Goal: Task Accomplishment & Management: Complete application form

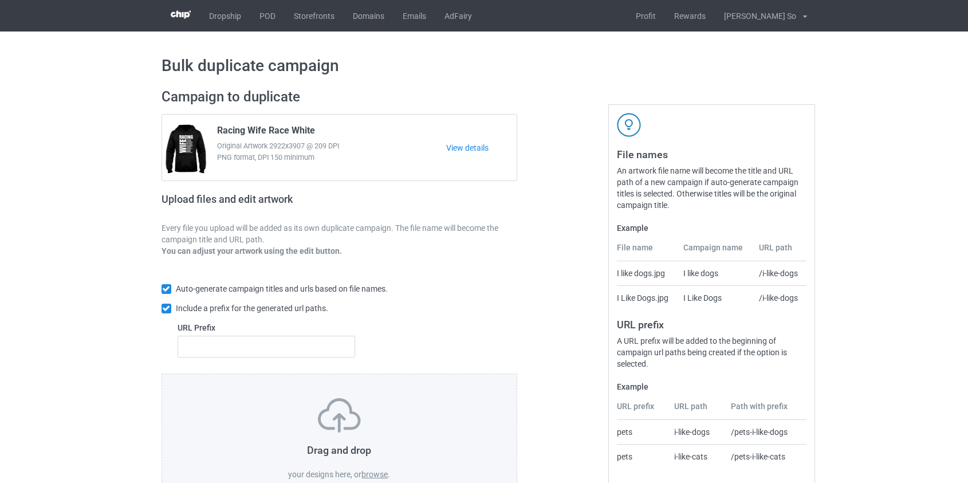
click at [377, 474] on label "browse" at bounding box center [374, 474] width 26 height 9
click at [0, 0] on input "browse" at bounding box center [0, 0] width 0 height 0
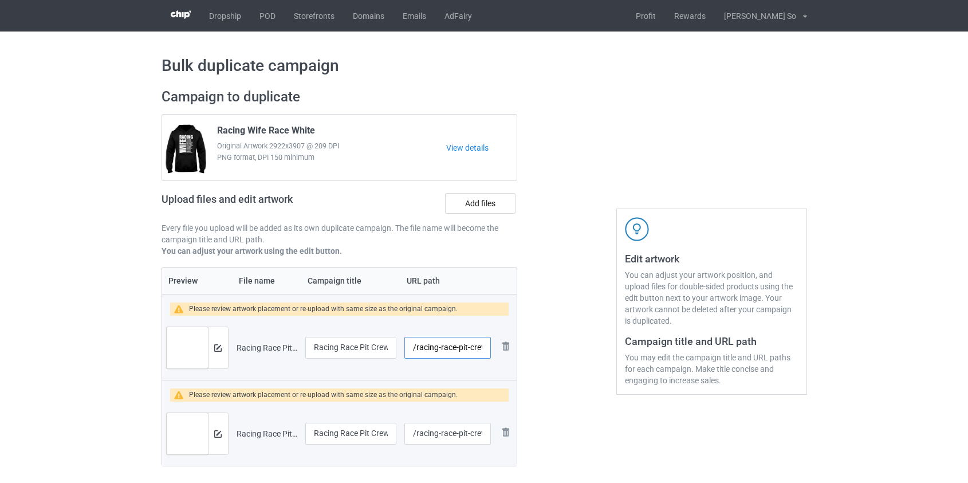
click at [428, 345] on input "/racing-race-pit-crew-aunt" at bounding box center [447, 348] width 86 height 22
drag, startPoint x: 445, startPoint y: 345, endPoint x: 438, endPoint y: 347, distance: 7.6
click at [438, 347] on input "/race-pit-crew-aunt" at bounding box center [447, 348] width 86 height 22
type input "/race-pcrew-aunt"
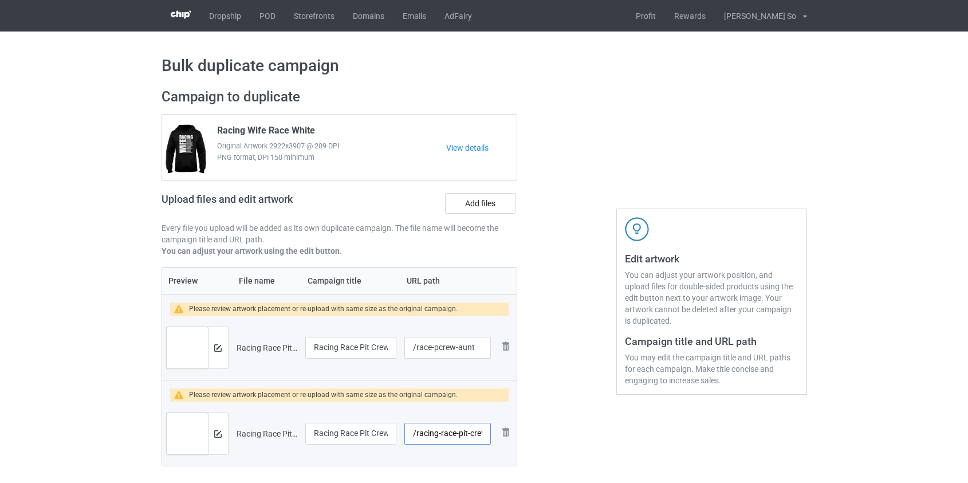
click at [441, 435] on input "/racing-race-pit-crew-cousin" at bounding box center [447, 434] width 86 height 22
click at [431, 435] on input "/racing-race-pit-crew-cousin" at bounding box center [447, 434] width 86 height 22
click at [442, 434] on input "/race-pit-crew-cousin" at bounding box center [447, 434] width 86 height 22
click at [443, 434] on input "/race-pit-crew-cousin" at bounding box center [447, 434] width 86 height 22
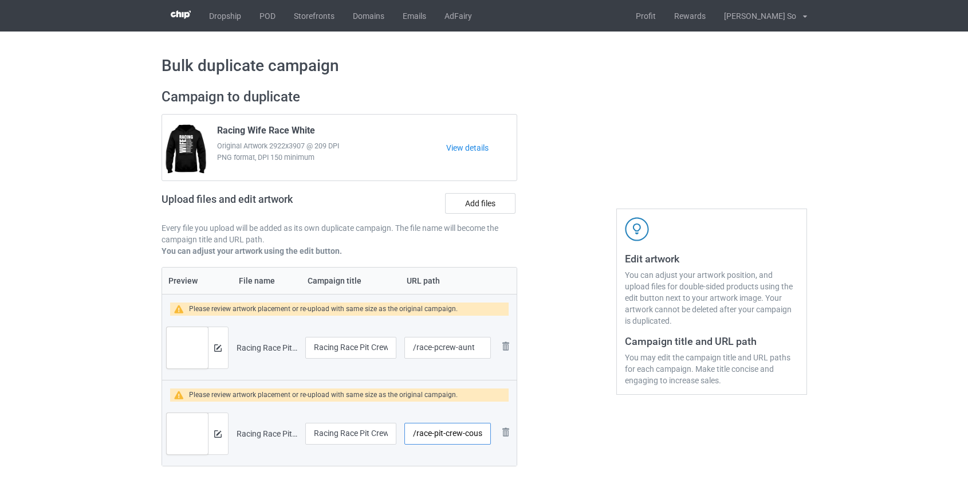
click at [444, 434] on input "/race-pit-crew-cousin" at bounding box center [447, 434] width 86 height 22
click at [447, 435] on input "/race-pit-crew-cousin" at bounding box center [447, 434] width 86 height 22
click at [443, 435] on input "/race-pit-crew-cousin" at bounding box center [447, 434] width 86 height 22
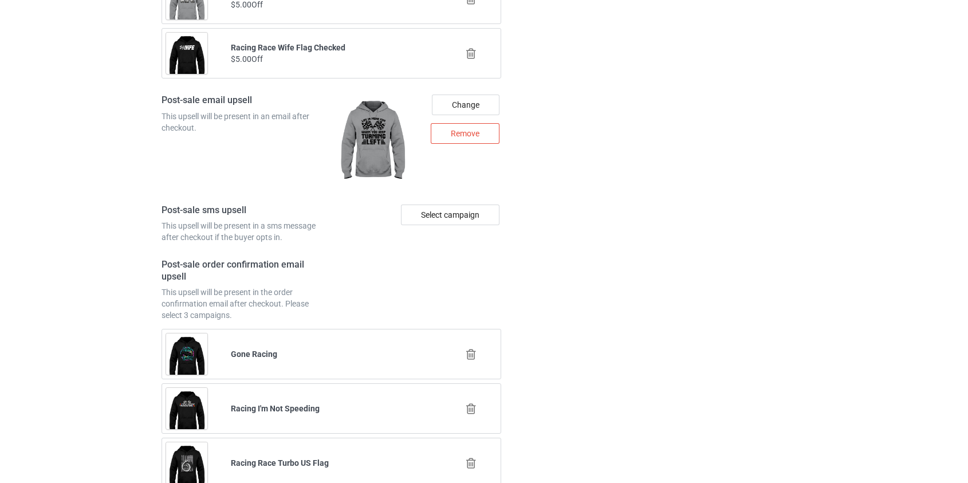
scroll to position [1723, 0]
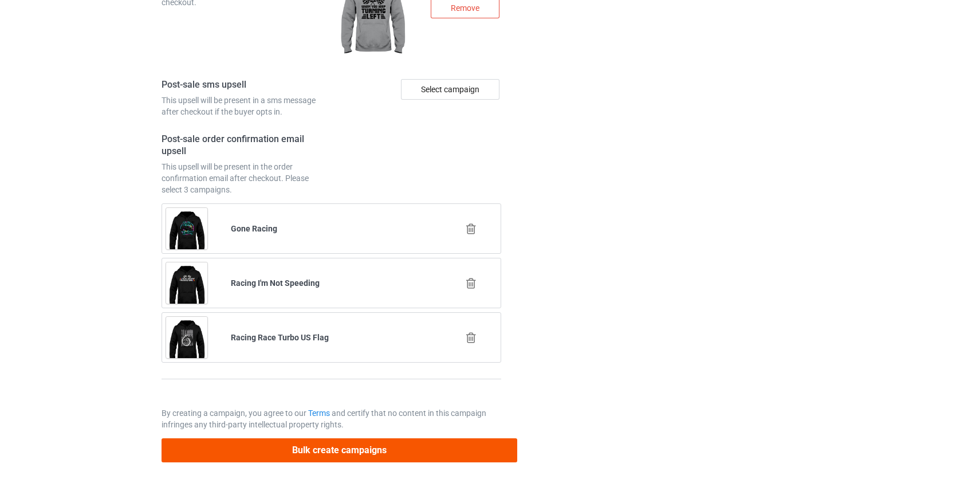
type input "/race-pcrew-cousin"
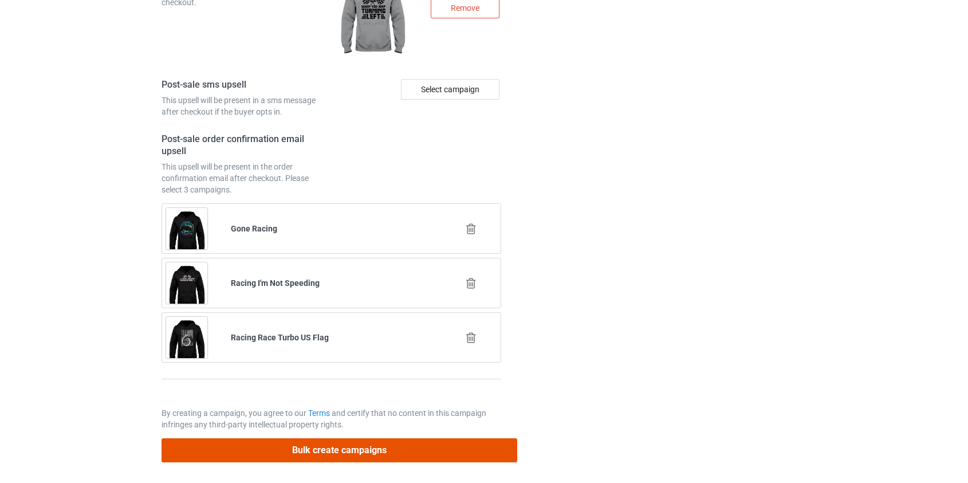
click at [332, 448] on button "Bulk create campaigns" at bounding box center [340, 449] width 356 height 23
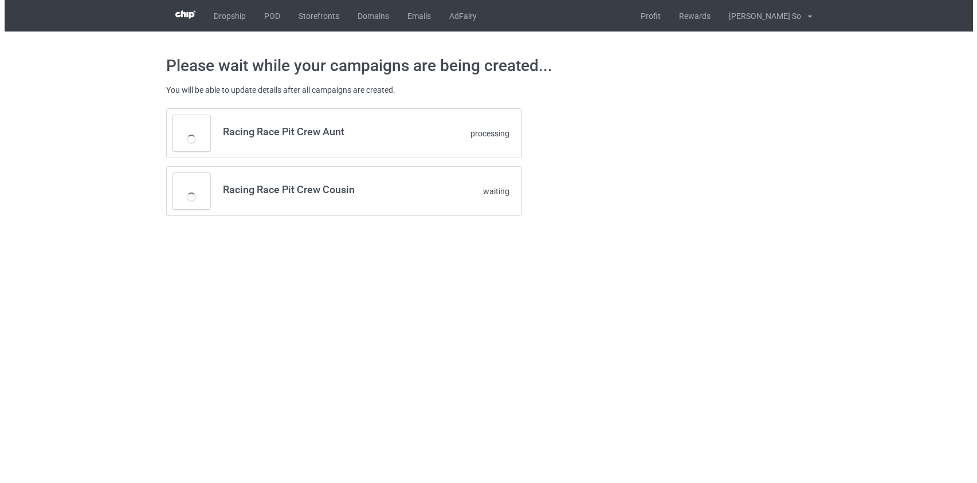
scroll to position [0, 0]
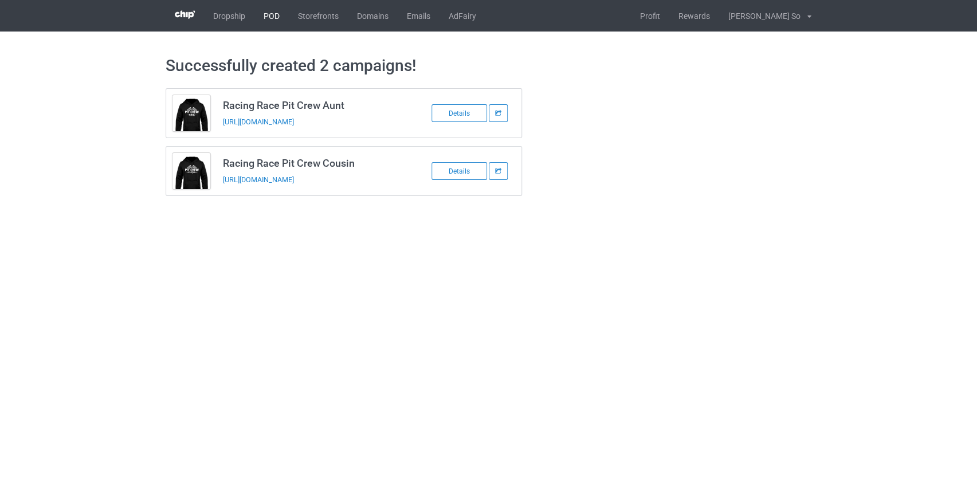
click at [277, 17] on link "POD" at bounding box center [271, 16] width 34 height 32
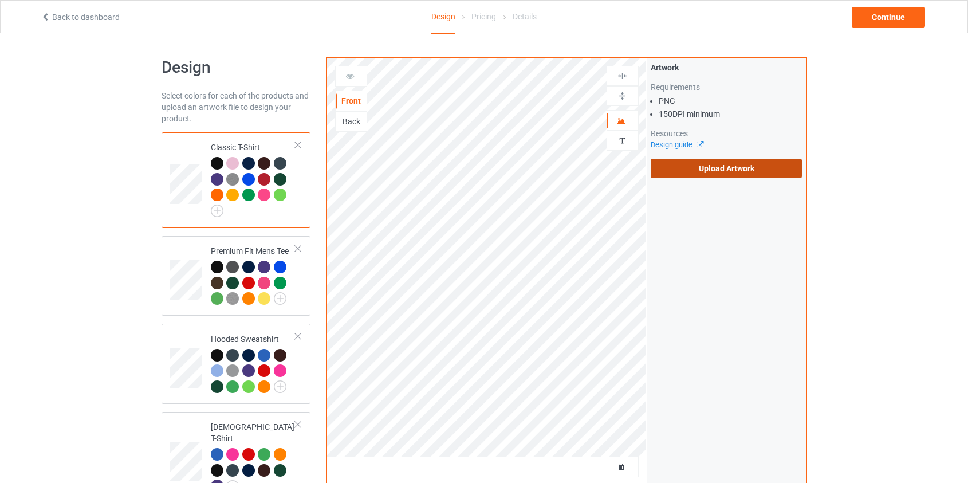
click at [720, 176] on label "Upload Artwork" at bounding box center [727, 168] width 152 height 19
click at [0, 0] on input "Upload Artwork" at bounding box center [0, 0] width 0 height 0
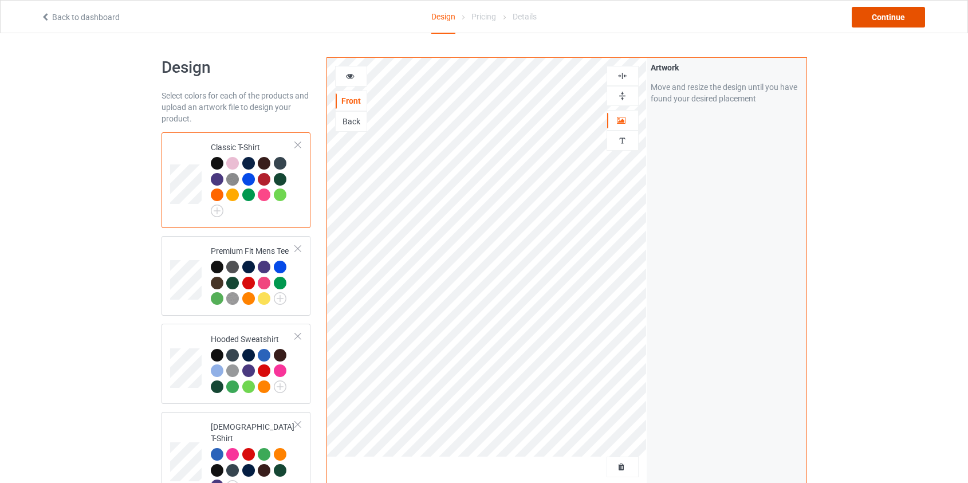
click at [869, 18] on div "Continue" at bounding box center [888, 17] width 73 height 21
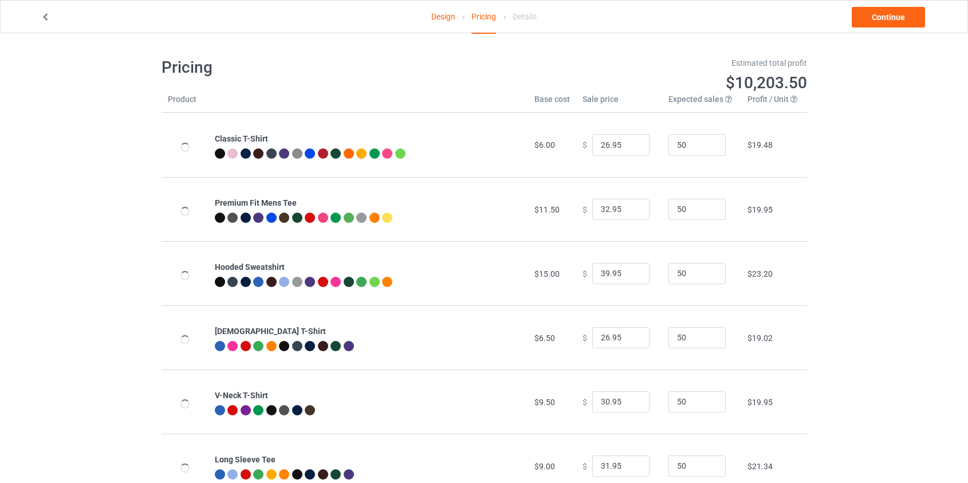
type input "46.95"
type input "39.95"
drag, startPoint x: 603, startPoint y: 274, endPoint x: 541, endPoint y: 277, distance: 62.5
click at [541, 277] on tr "Hooded Sweatshirt $19.00 $ 46.95 50 $25.99" at bounding box center [484, 273] width 645 height 64
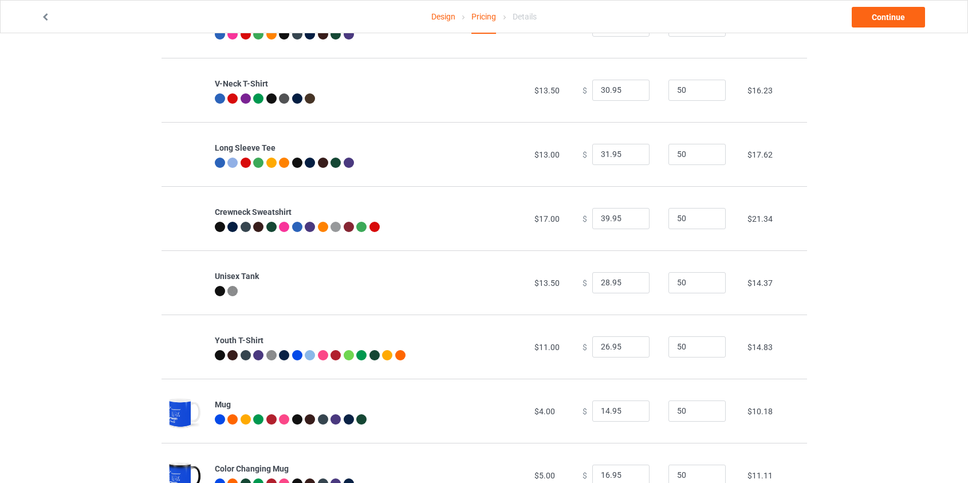
scroll to position [312, 0]
type input "39.95"
click at [599, 221] on input "39.95" at bounding box center [620, 218] width 57 height 22
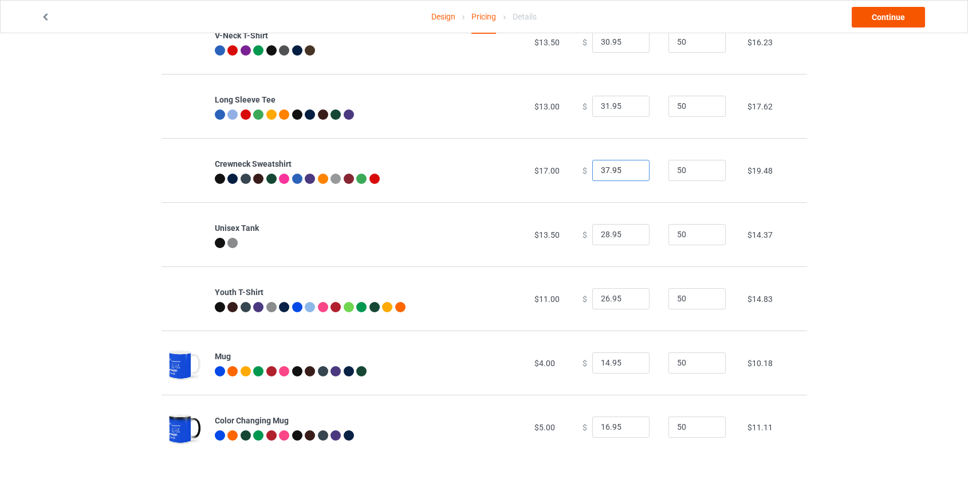
type input "37.95"
click at [910, 26] on link "Continue" at bounding box center [888, 17] width 73 height 21
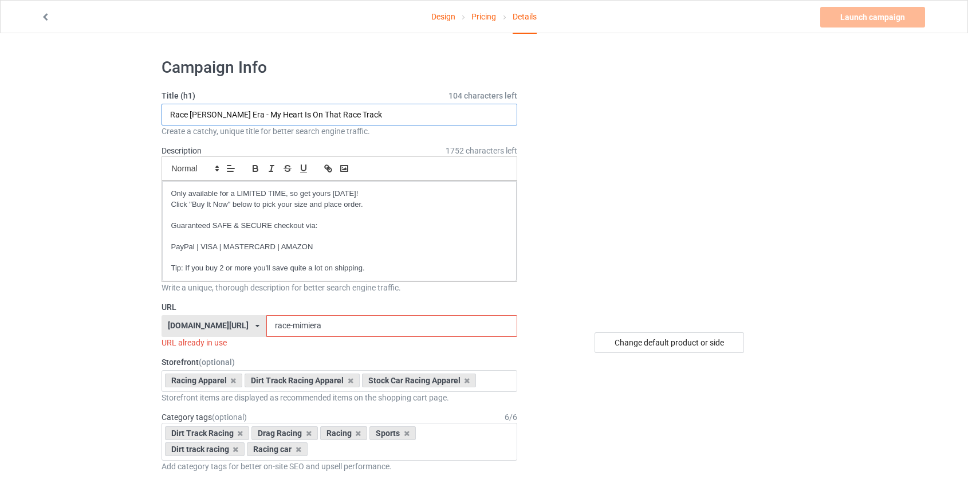
click at [194, 112] on input "Race Mimi Era - My Heart Is On That Race Track" at bounding box center [340, 115] width 356 height 22
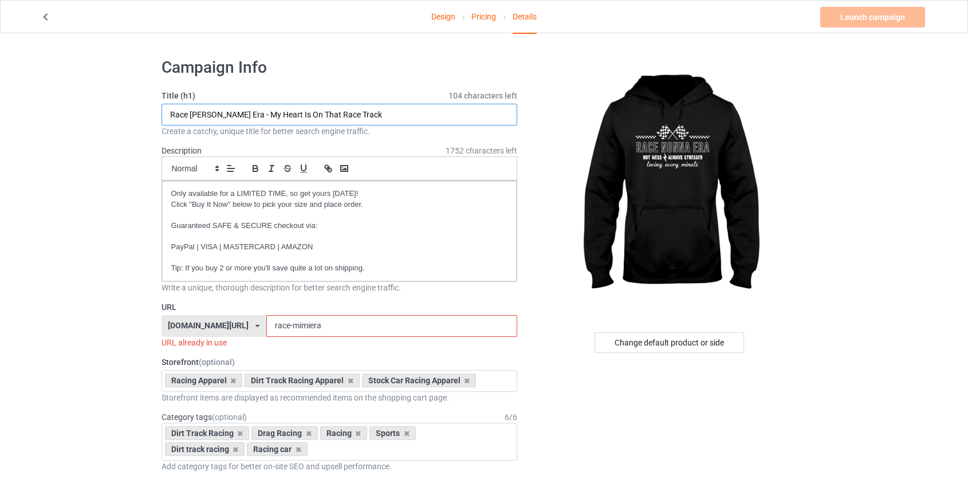
click at [194, 112] on input "Race Mimi Era - My Heart Is On That Race Track" at bounding box center [340, 115] width 356 height 22
type input "Race Nonna Era - My Heart Is On That Race Track"
click at [270, 329] on input "race-mimiera" at bounding box center [391, 326] width 251 height 22
drag, startPoint x: 278, startPoint y: 323, endPoint x: 261, endPoint y: 326, distance: 17.5
click at [266, 326] on input "race-mimiera" at bounding box center [391, 326] width 251 height 22
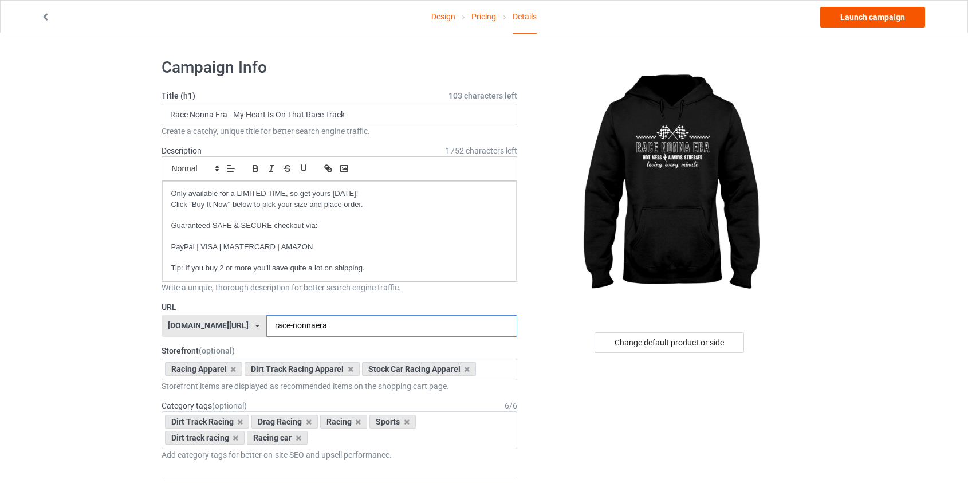
type input "race-nonnaera"
click at [898, 14] on link "Launch campaign" at bounding box center [872, 17] width 105 height 21
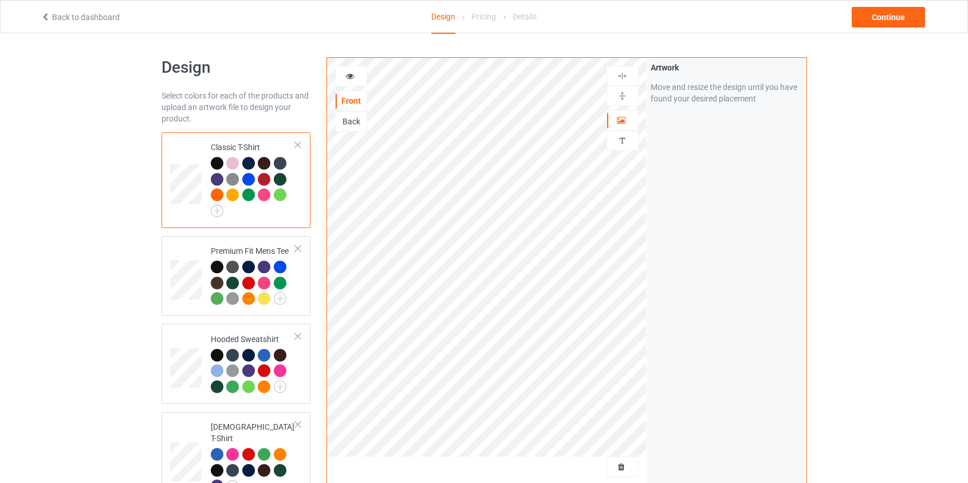
click at [56, 15] on link "Back to dashboard" at bounding box center [80, 17] width 79 height 9
click at [345, 124] on div "Back" at bounding box center [351, 121] width 31 height 11
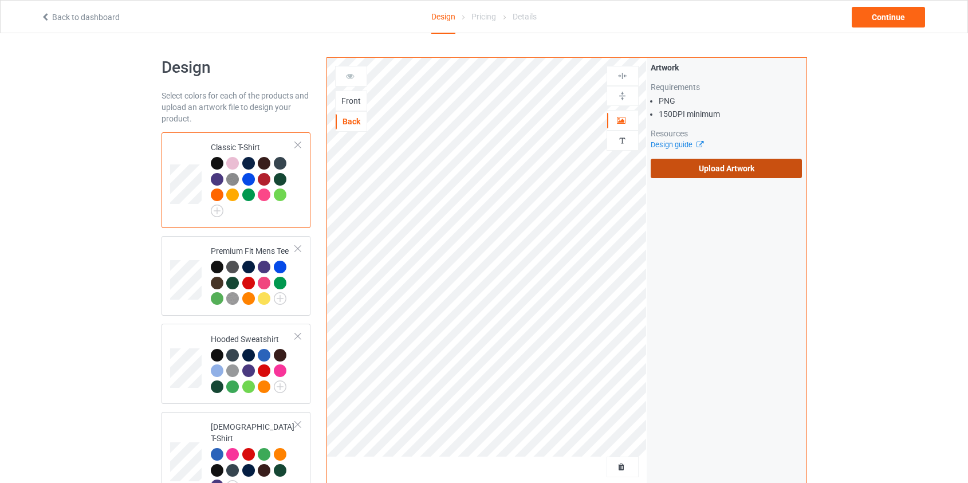
click at [747, 170] on label "Upload Artwork" at bounding box center [727, 168] width 152 height 19
click at [0, 0] on input "Upload Artwork" at bounding box center [0, 0] width 0 height 0
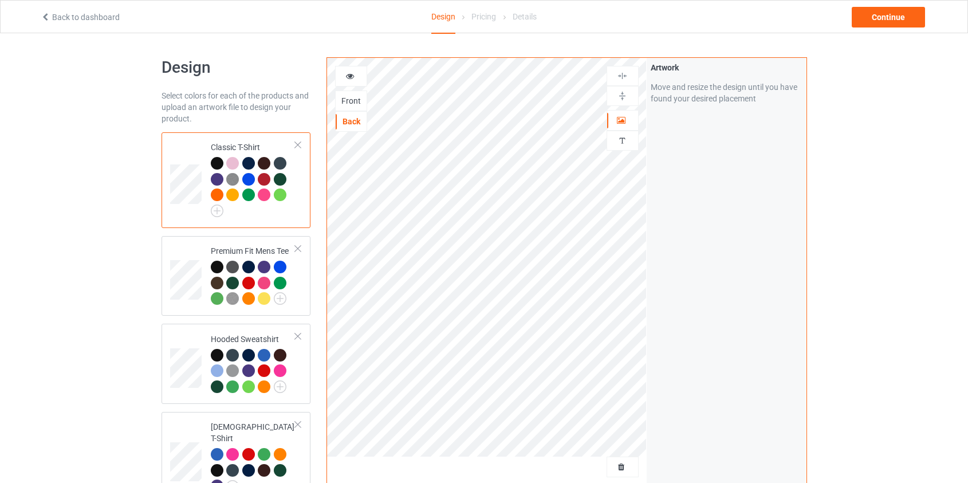
click at [351, 103] on div "Front" at bounding box center [351, 100] width 31 height 11
click at [349, 124] on div "Back" at bounding box center [351, 121] width 31 height 11
click at [872, 20] on div "Continue" at bounding box center [888, 17] width 73 height 21
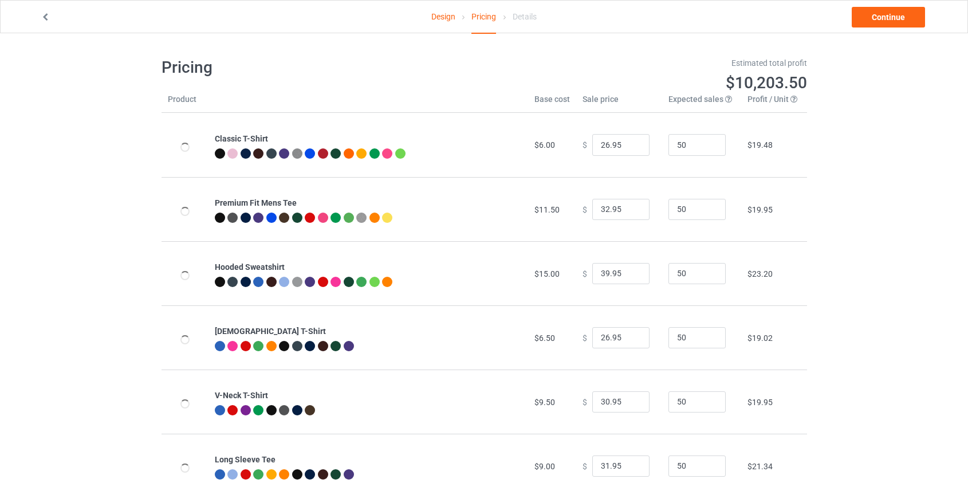
type input "46.95"
type input "39.95"
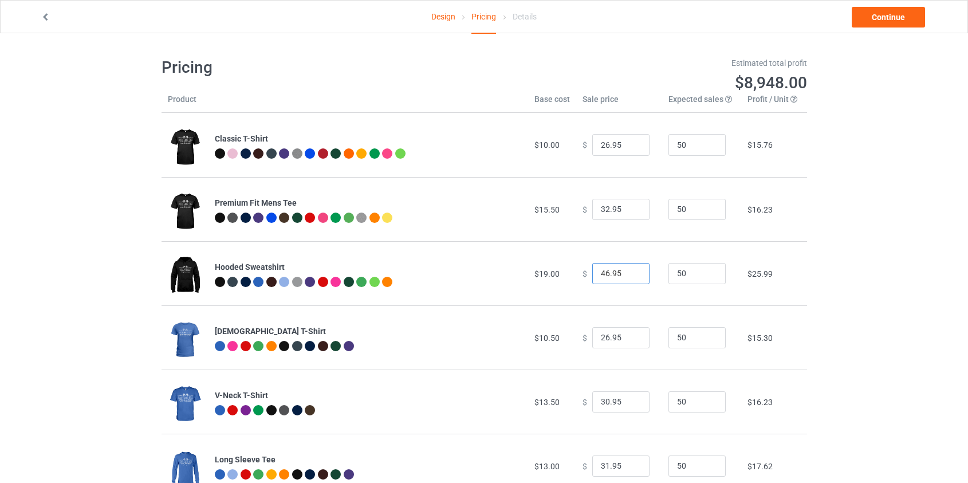
drag, startPoint x: 601, startPoint y: 271, endPoint x: 587, endPoint y: 274, distance: 13.9
click at [592, 274] on input "46.95" at bounding box center [620, 274] width 57 height 22
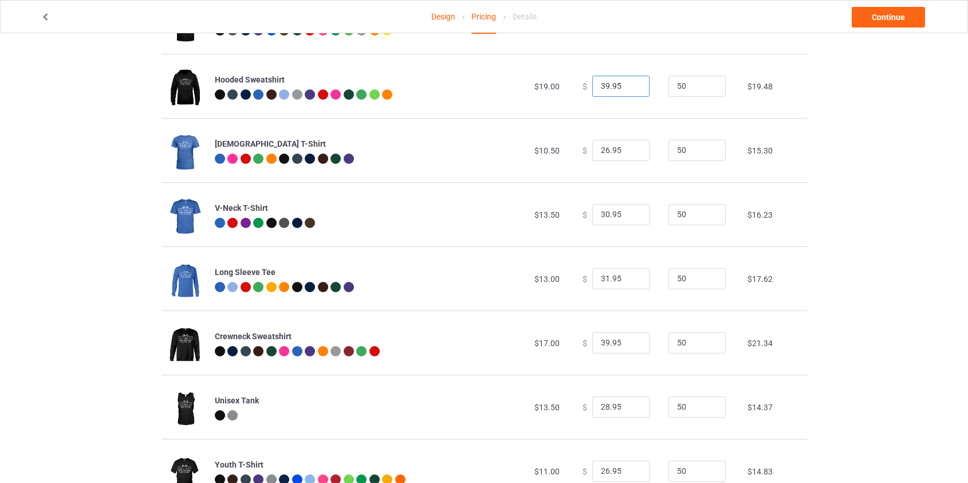
scroll to position [208, 0]
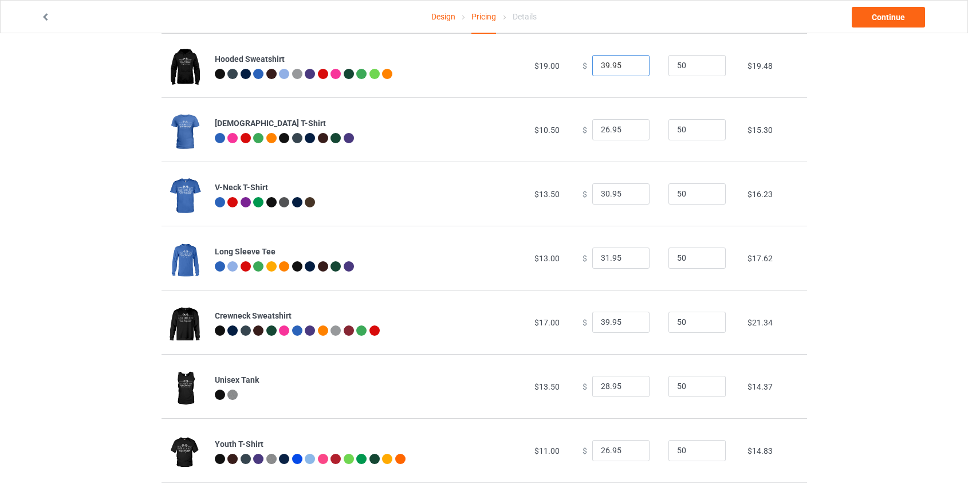
type input "39.95"
click at [601, 321] on input "39.95" at bounding box center [620, 323] width 57 height 22
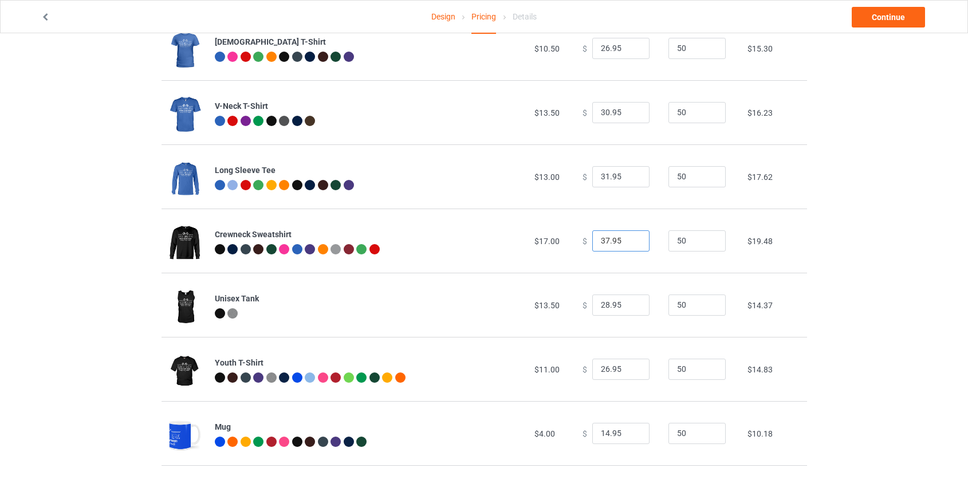
scroll to position [360, 0]
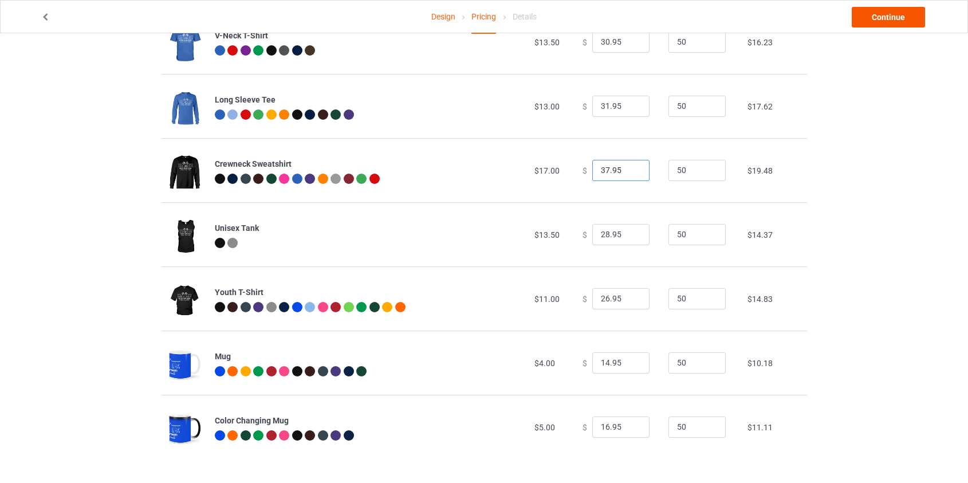
type input "37.95"
click at [904, 24] on link "Continue" at bounding box center [888, 17] width 73 height 21
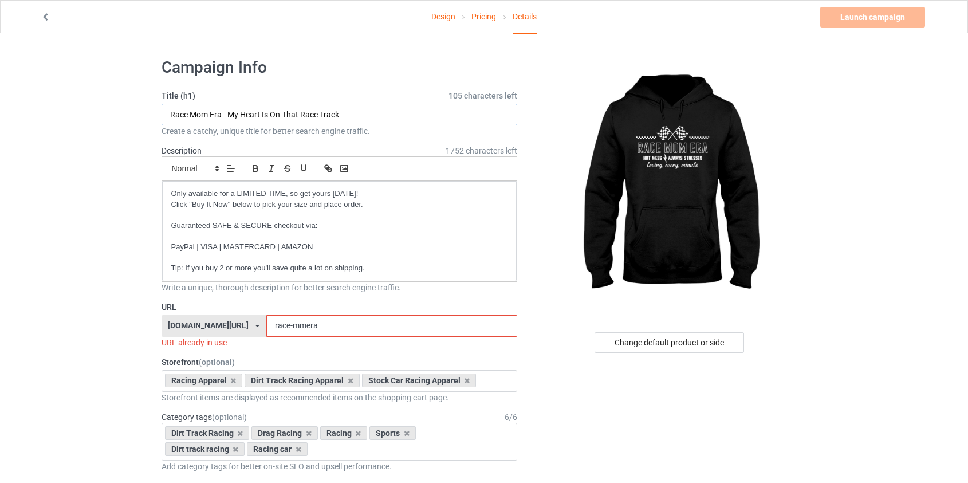
drag, startPoint x: 298, startPoint y: 113, endPoint x: 292, endPoint y: 115, distance: 6.5
click at [292, 115] on input "Race Mom Era - My Heart Is On That Race Track" at bounding box center [340, 115] width 356 height 22
click at [318, 115] on input "Race Mom Era - My Heart Is On The Race Track" at bounding box center [340, 115] width 356 height 22
type input "Race Mom Era - My Heart Is On The RaceTrack"
click at [636, 334] on div "Change default product or side" at bounding box center [669, 342] width 149 height 21
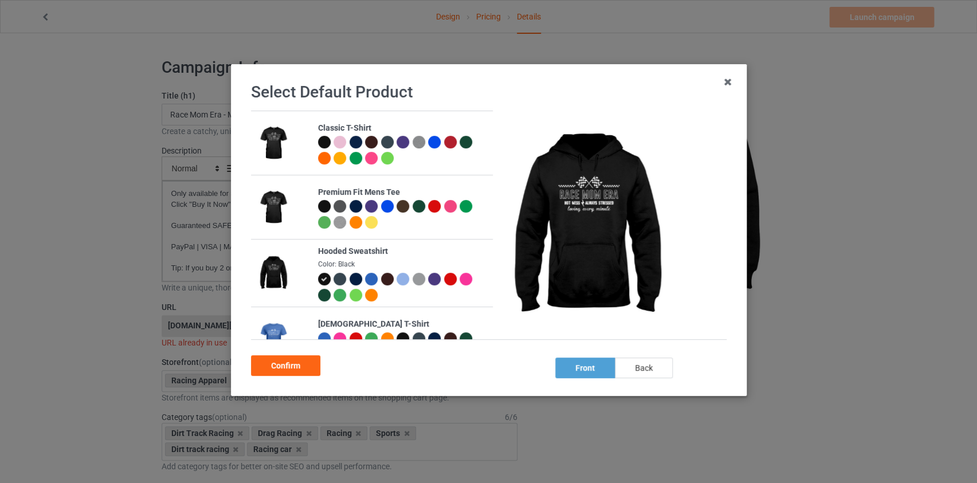
click at [656, 364] on div "back" at bounding box center [643, 367] width 58 height 21
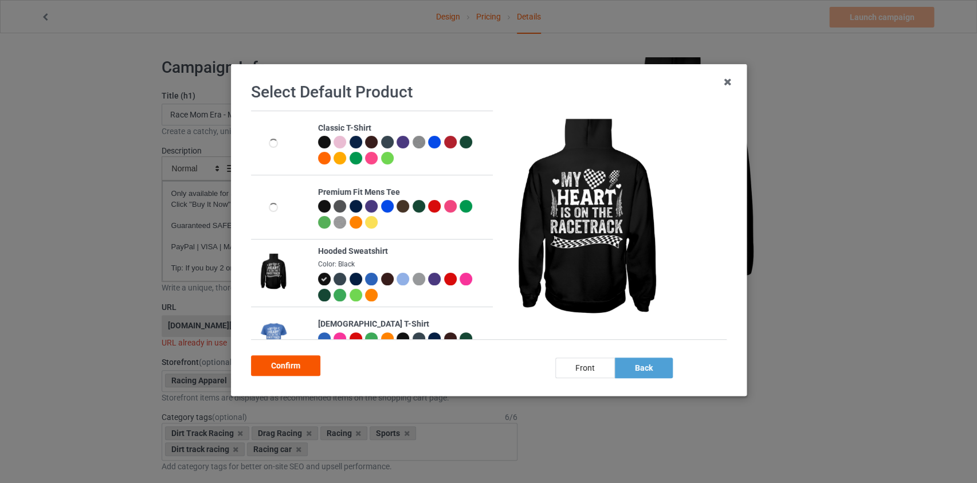
click at [293, 366] on div "Confirm" at bounding box center [285, 365] width 69 height 21
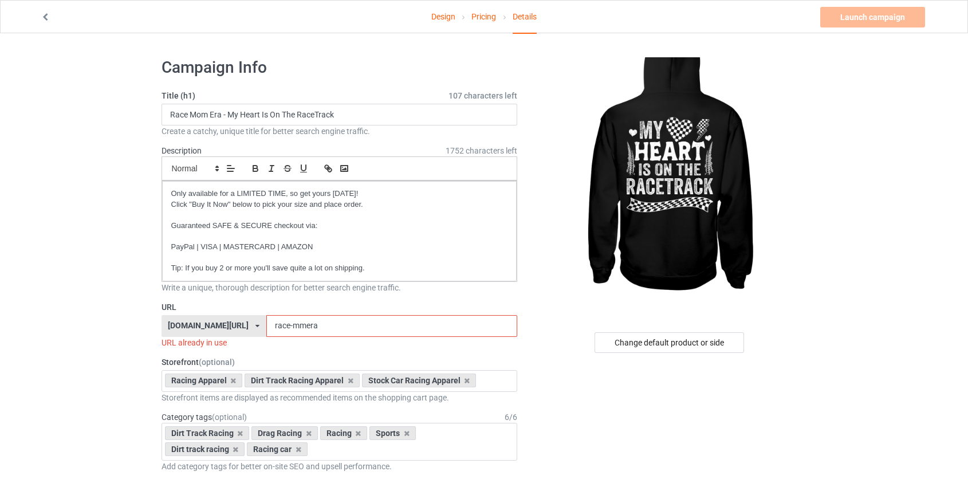
drag, startPoint x: 286, startPoint y: 324, endPoint x: 352, endPoint y: 347, distance: 69.7
click at [287, 324] on input "race-mmera" at bounding box center [391, 326] width 251 height 22
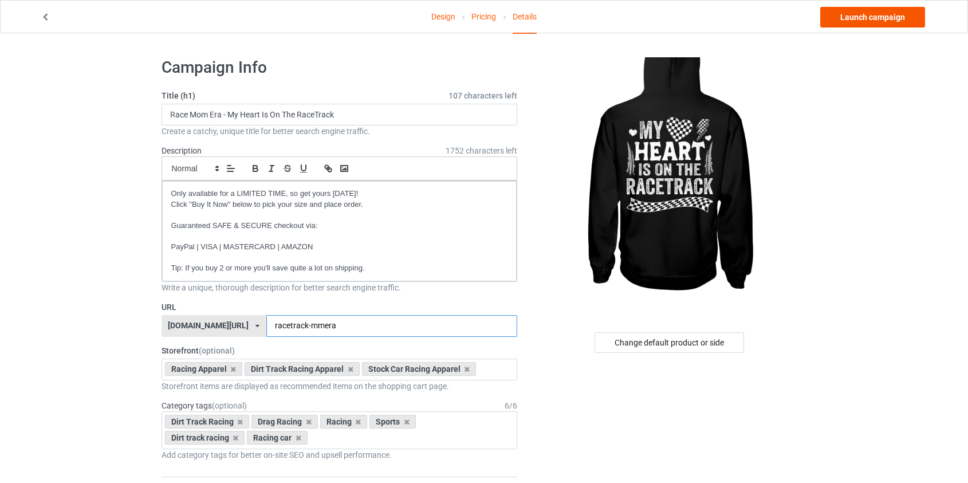
type input "racetrack-mmera"
click at [865, 11] on link "Launch campaign" at bounding box center [872, 17] width 105 height 21
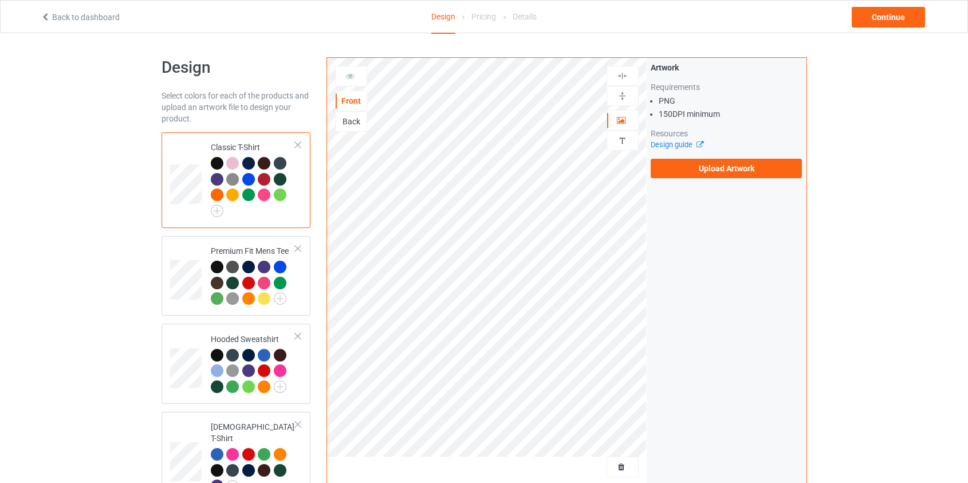
click at [352, 122] on div "Back" at bounding box center [351, 121] width 31 height 11
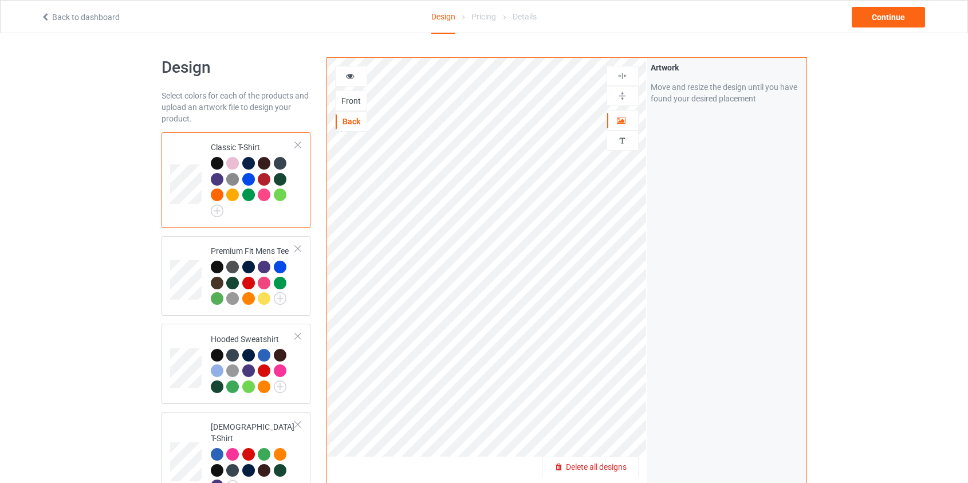
click at [619, 470] on span "Delete all designs" at bounding box center [596, 466] width 61 height 9
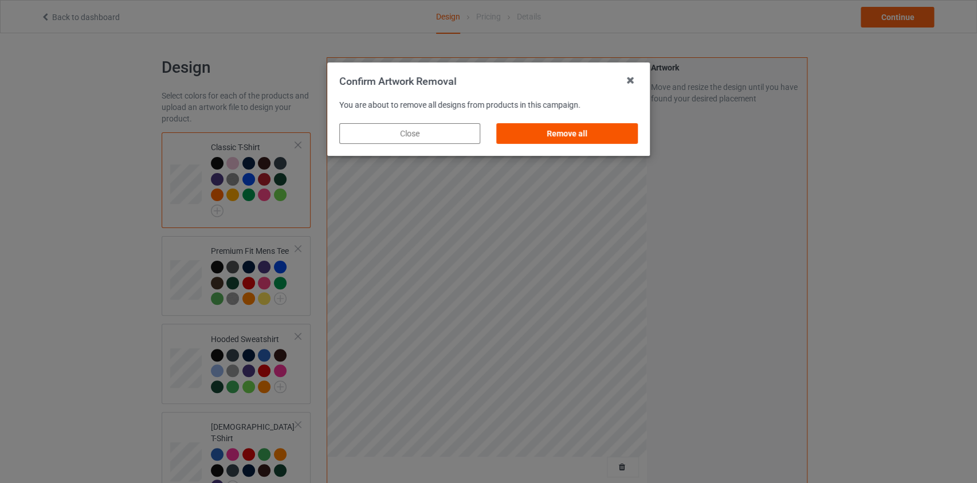
click at [589, 132] on div "Remove all" at bounding box center [567, 133] width 141 height 21
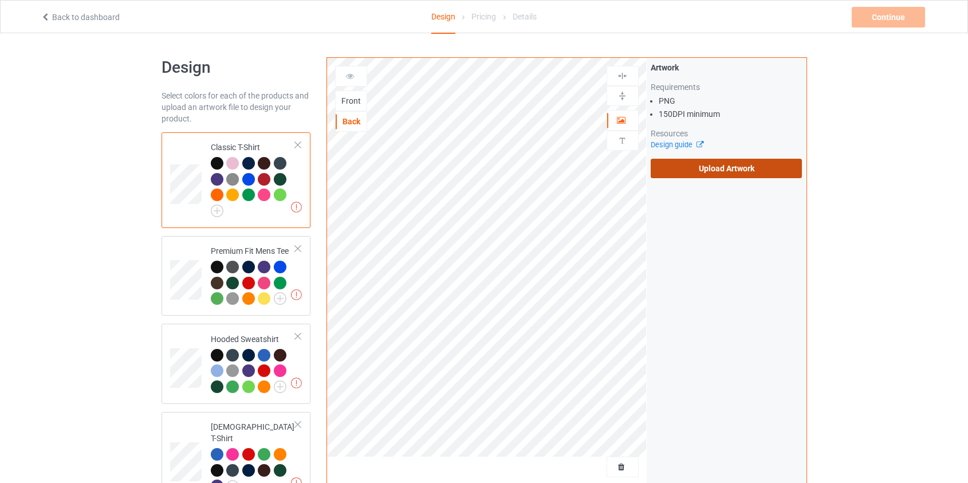
click at [765, 176] on label "Upload Artwork" at bounding box center [727, 168] width 152 height 19
click at [0, 0] on input "Upload Artwork" at bounding box center [0, 0] width 0 height 0
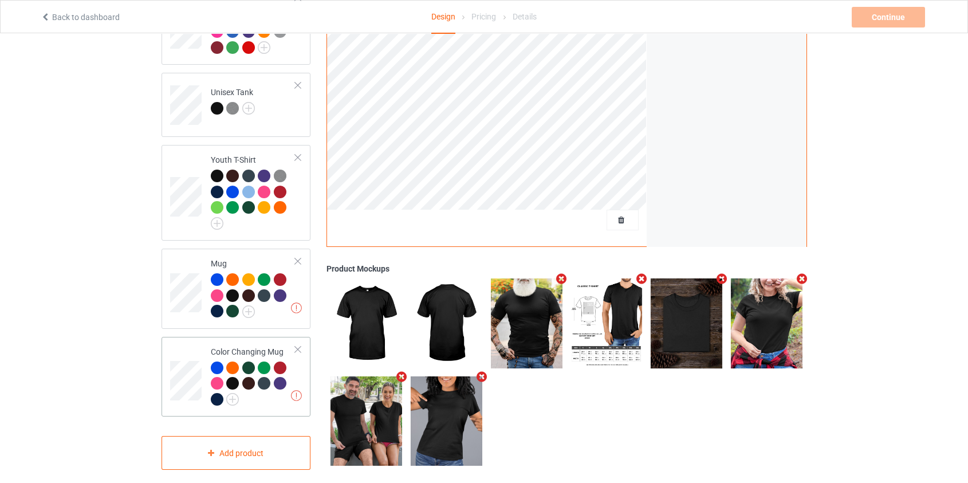
scroll to position [687, 0]
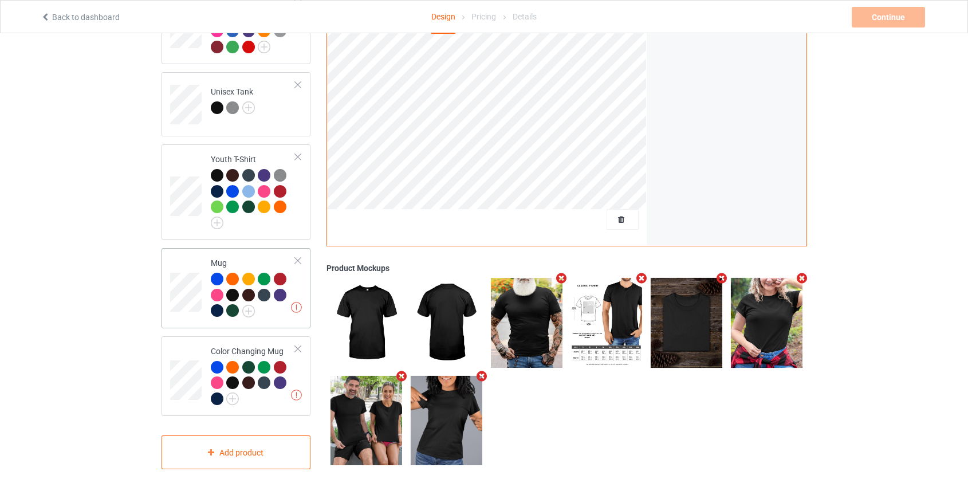
click at [270, 298] on div at bounding box center [253, 297] width 85 height 48
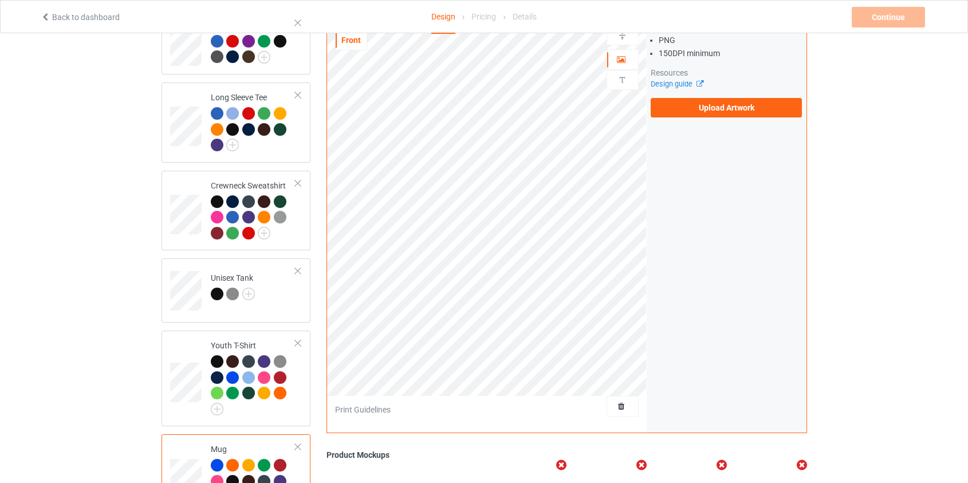
scroll to position [427, 0]
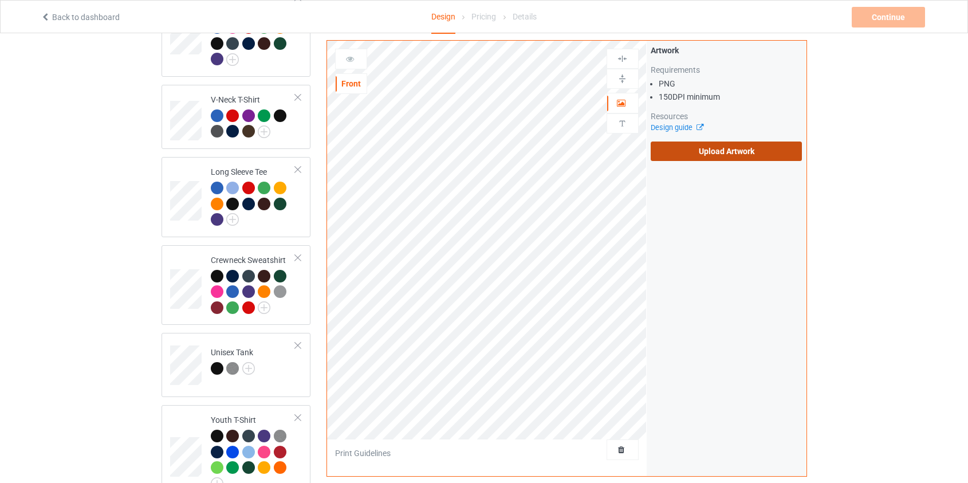
click at [723, 150] on label "Upload Artwork" at bounding box center [727, 150] width 152 height 19
click at [0, 0] on input "Upload Artwork" at bounding box center [0, 0] width 0 height 0
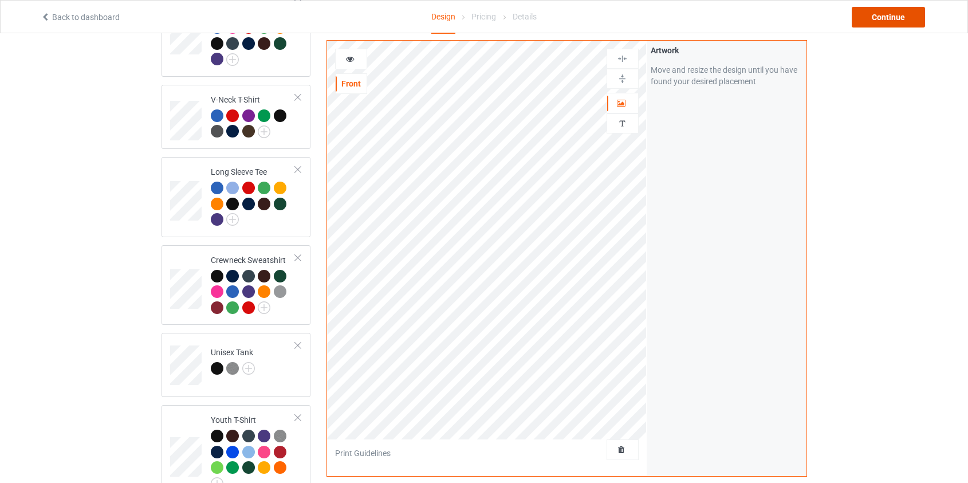
click at [888, 14] on div "Continue" at bounding box center [888, 17] width 73 height 21
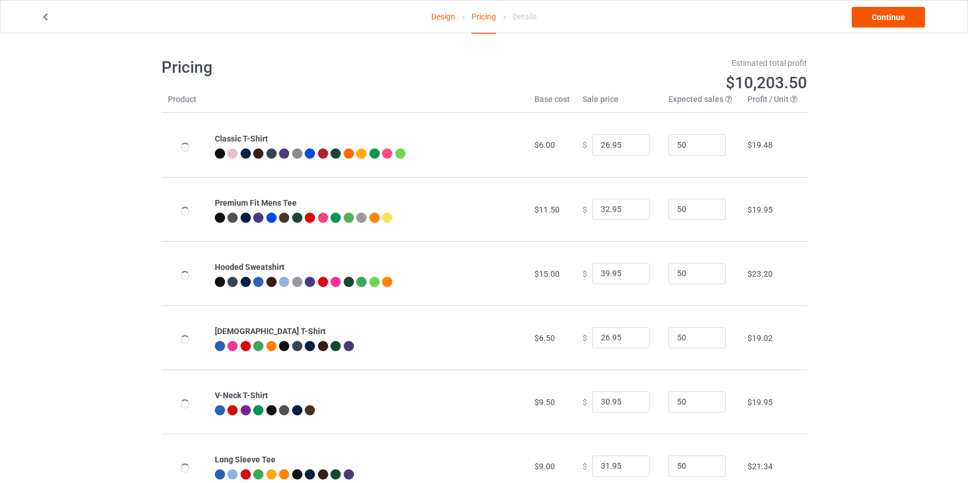
type input "46.95"
type input "39.95"
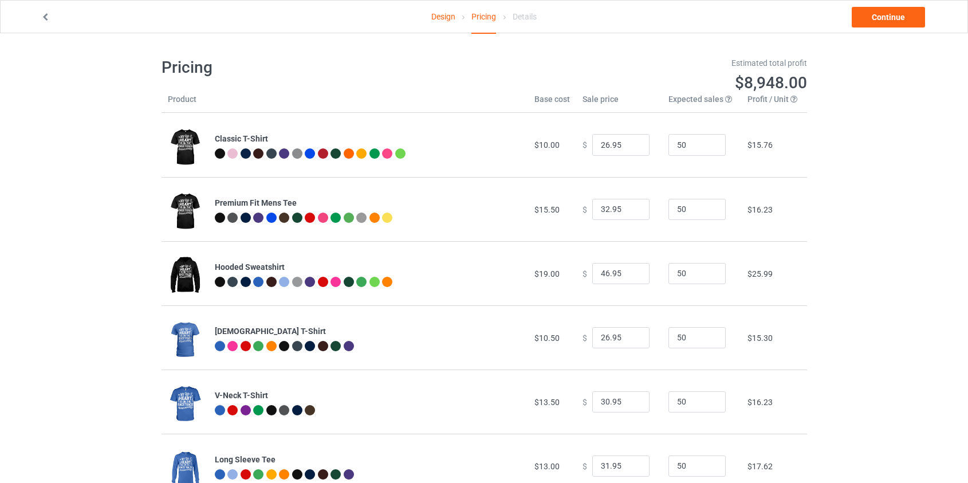
click at [446, 17] on link "Design" at bounding box center [443, 17] width 24 height 32
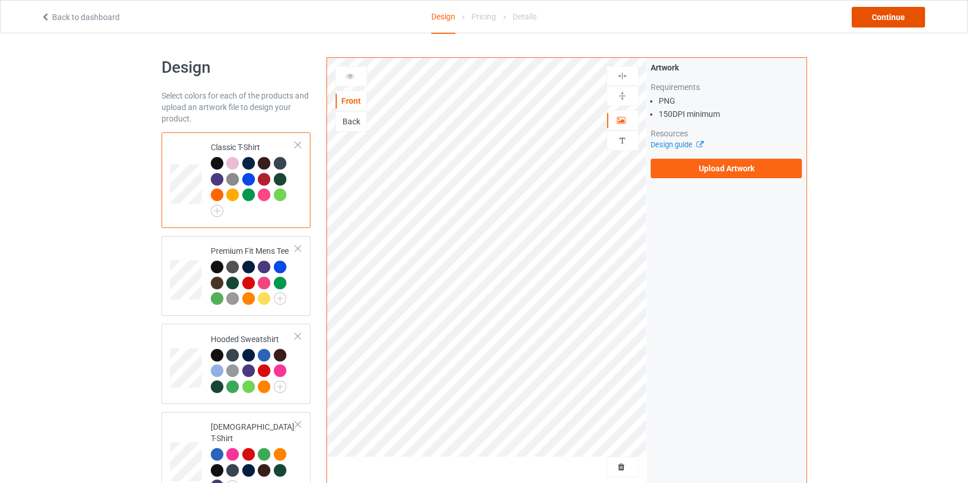
click at [893, 24] on div "Continue" at bounding box center [888, 17] width 73 height 21
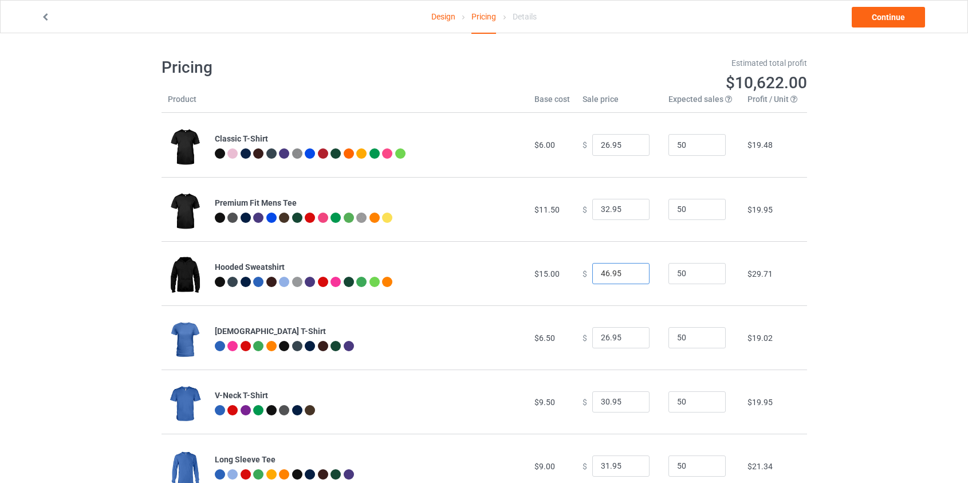
drag, startPoint x: 603, startPoint y: 273, endPoint x: 466, endPoint y: 269, distance: 136.4
click at [467, 269] on tr "Hooded Sweatshirt $15.00 $ 46.95 50 $29.71" at bounding box center [484, 273] width 645 height 64
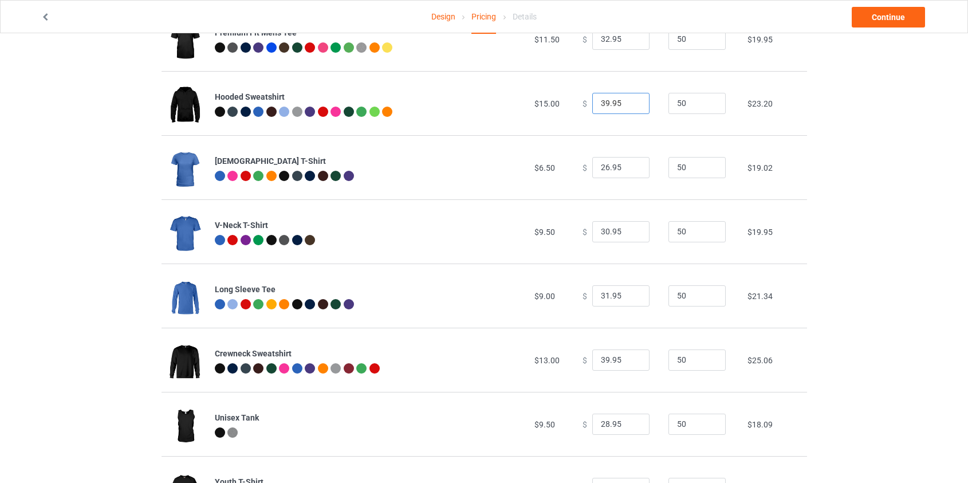
scroll to position [208, 0]
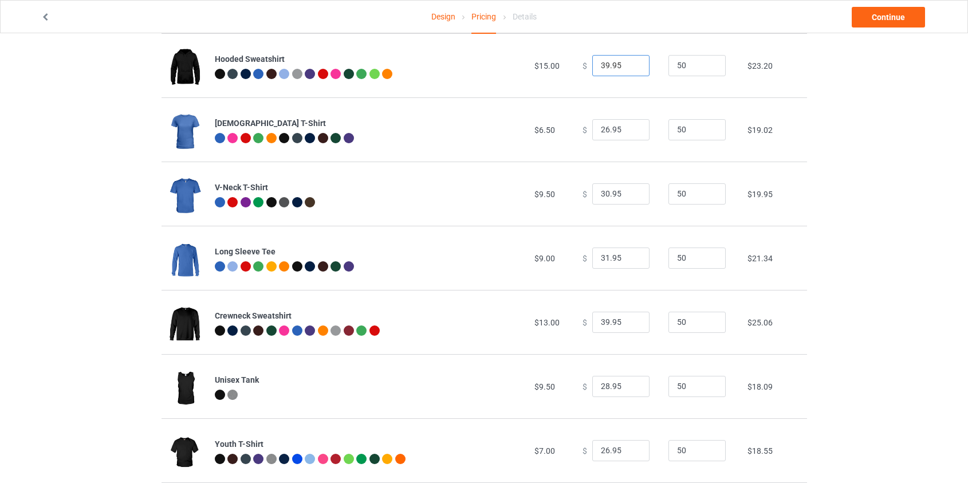
type input "39.95"
click at [598, 321] on input "39.95" at bounding box center [620, 323] width 57 height 22
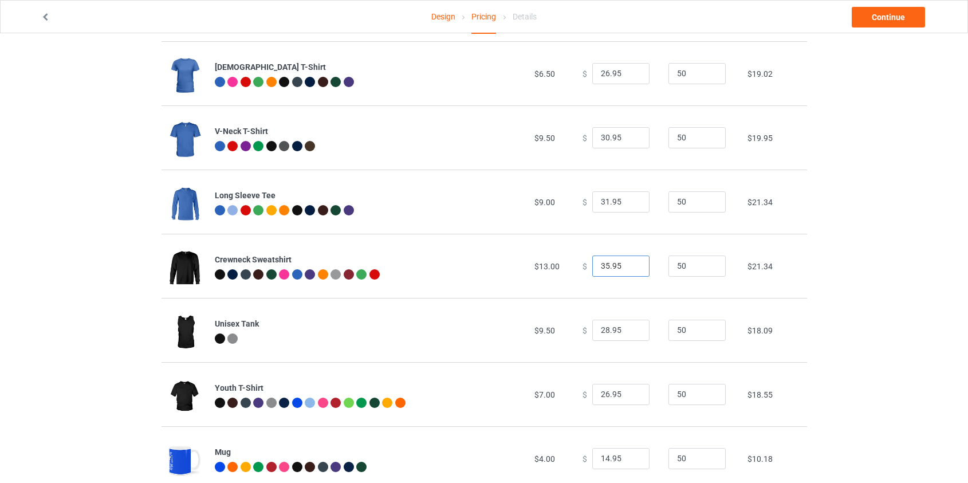
scroll to position [360, 0]
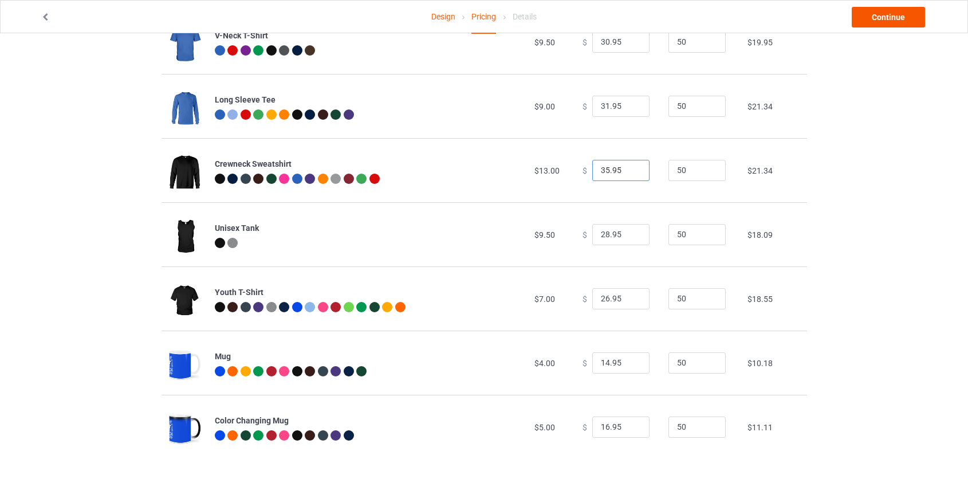
type input "35.95"
click at [887, 13] on link "Continue" at bounding box center [888, 17] width 73 height 21
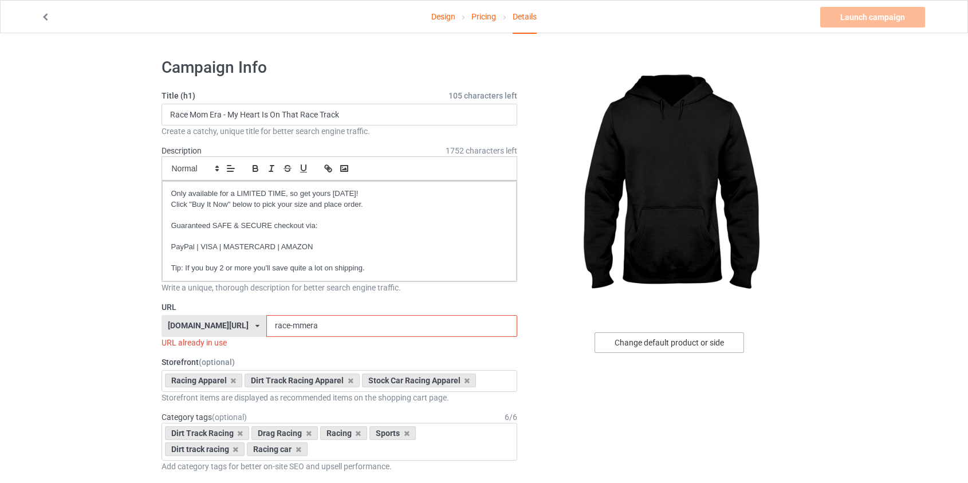
click at [677, 343] on div "Change default product or side" at bounding box center [669, 342] width 149 height 21
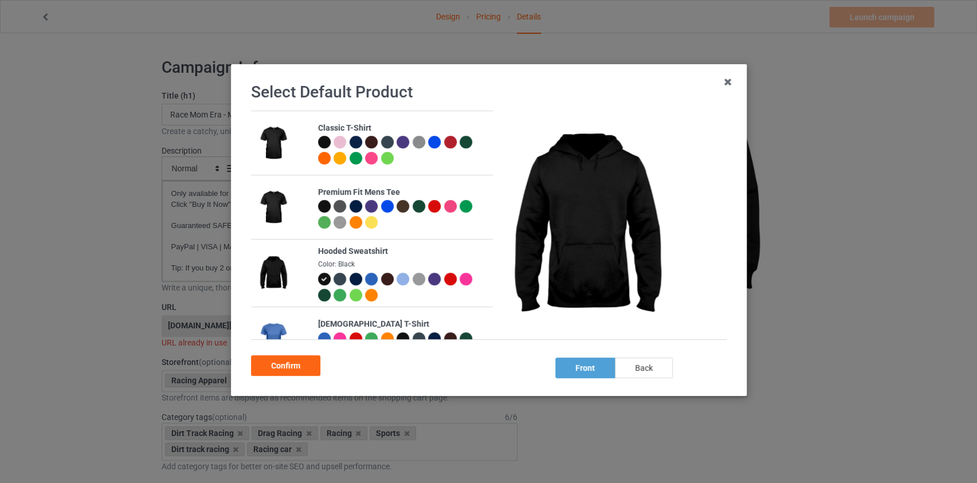
click at [640, 373] on div "back" at bounding box center [643, 367] width 58 height 21
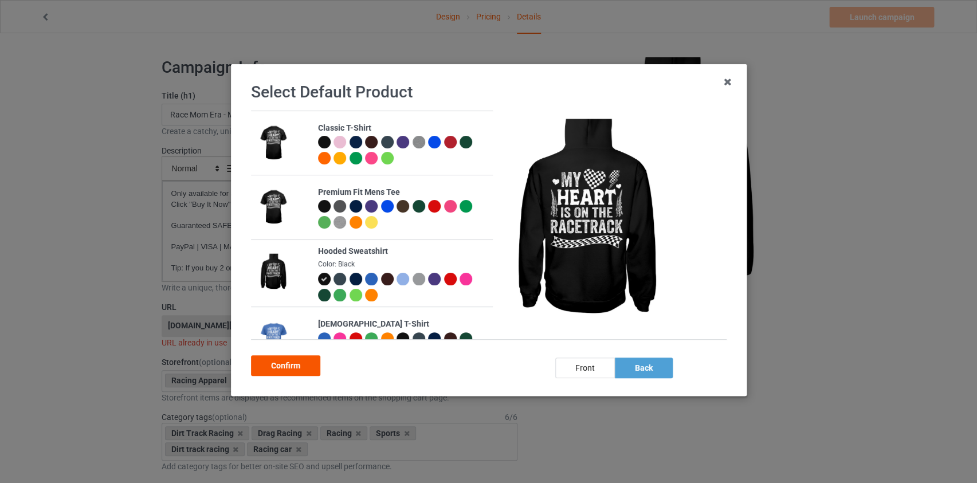
click at [283, 367] on div "Confirm" at bounding box center [285, 365] width 69 height 21
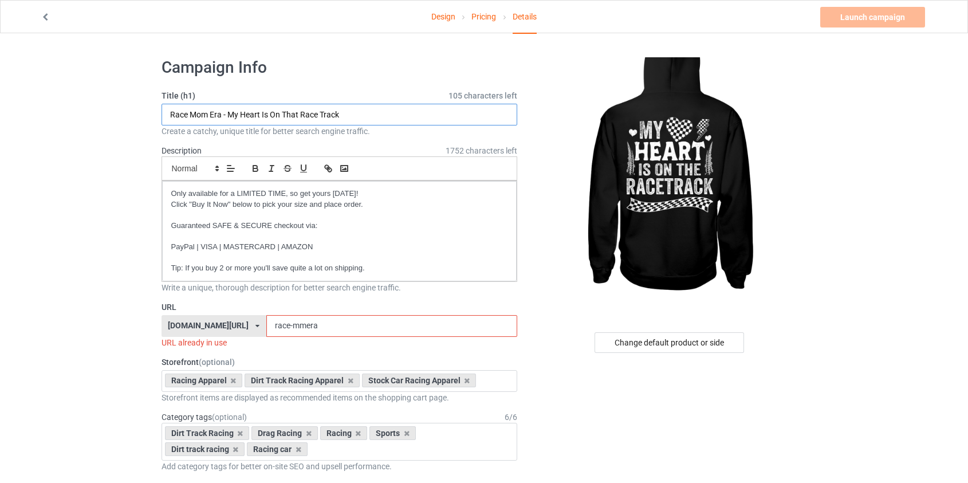
drag, startPoint x: 229, startPoint y: 113, endPoint x: 0, endPoint y: 113, distance: 229.1
click at [235, 116] on input "My Heart Is On That Race Track" at bounding box center [340, 115] width 356 height 22
click at [263, 114] on input "My Heart Is On The Race Track" at bounding box center [340, 115] width 356 height 22
type input "My Heart Is On The Racetrack"
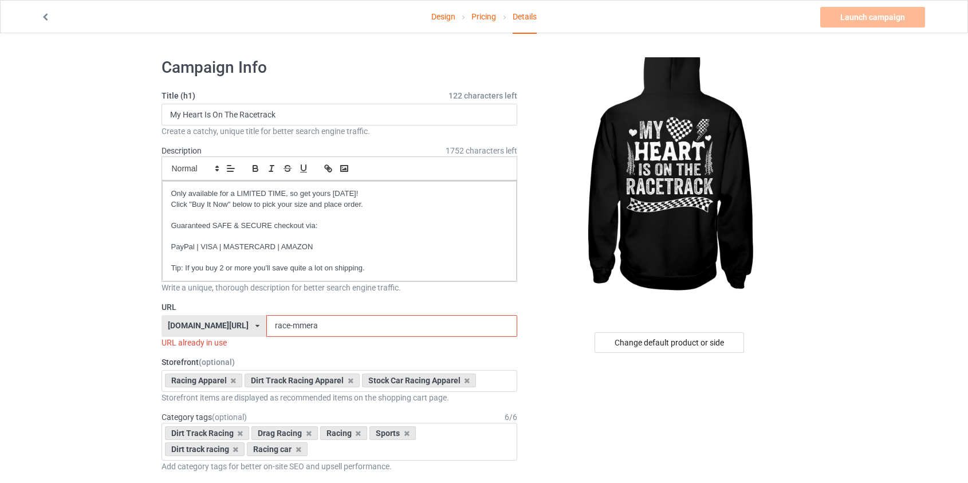
drag, startPoint x: 288, startPoint y: 325, endPoint x: 262, endPoint y: 328, distance: 26.0
click at [266, 328] on input "race-mmera" at bounding box center [391, 326] width 251 height 22
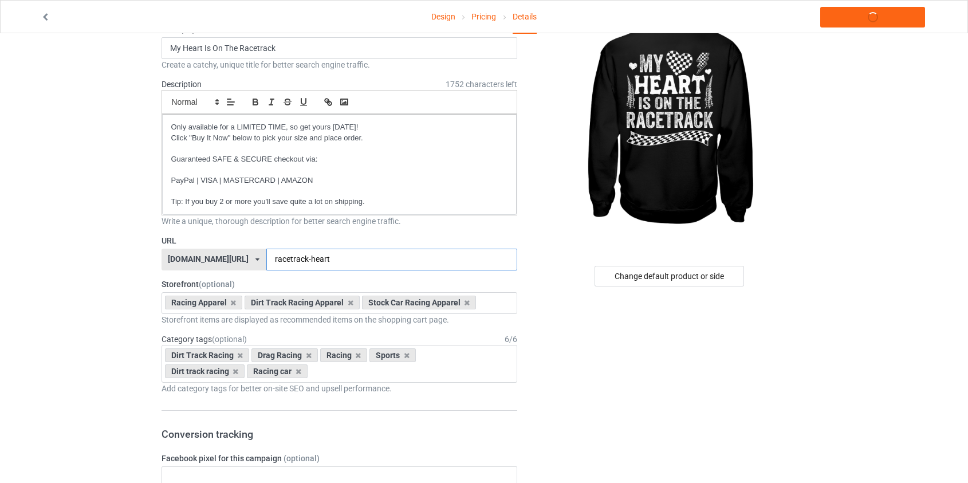
scroll to position [208, 0]
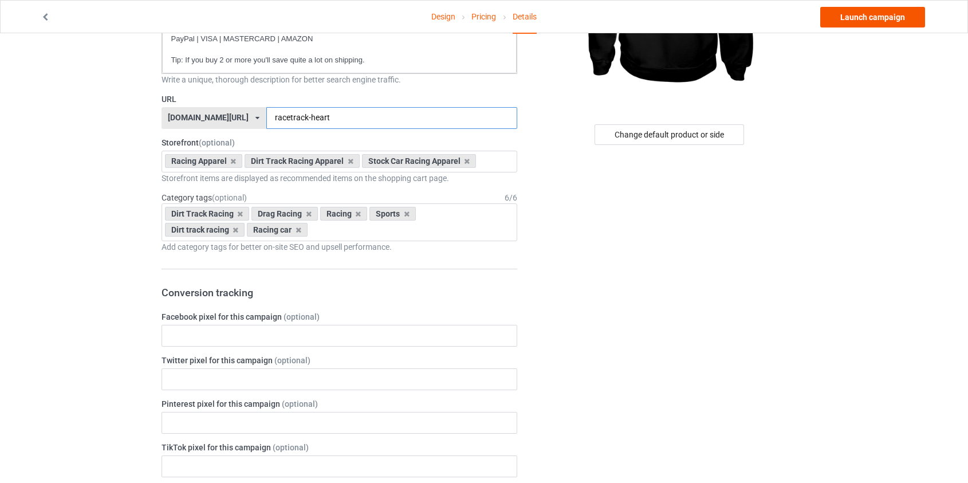
type input "racetrack-heart"
click at [864, 15] on link "Launch campaign" at bounding box center [872, 17] width 105 height 21
